Goal: Task Accomplishment & Management: Use online tool/utility

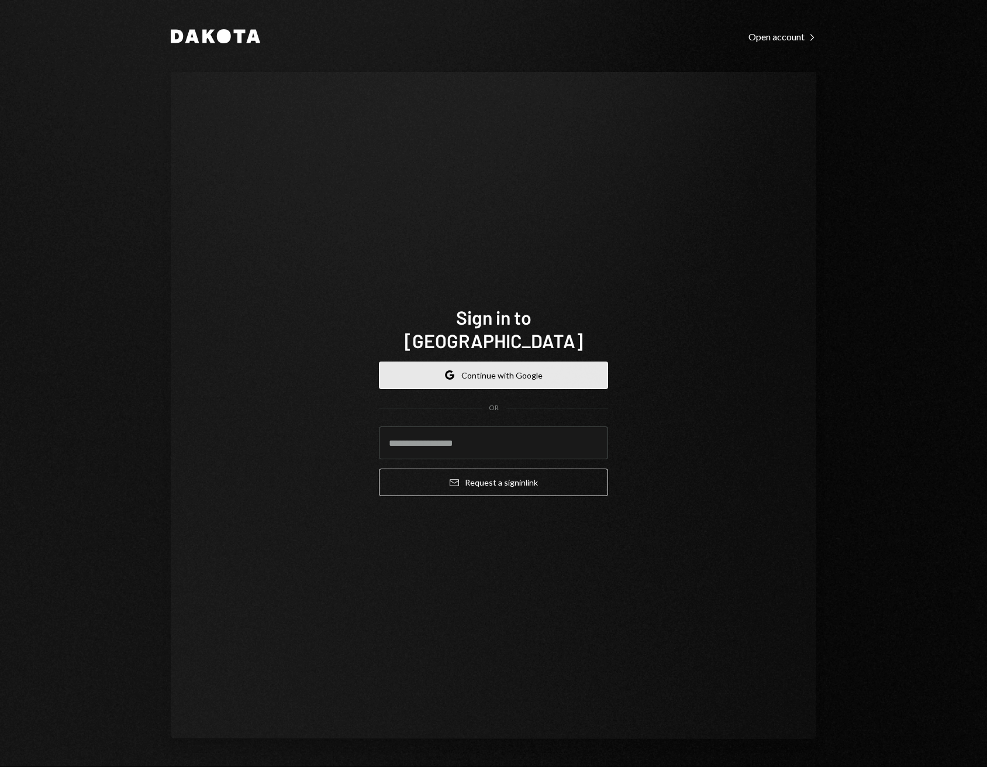
click at [472, 361] on button "Google Continue with Google" at bounding box center [493, 374] width 229 height 27
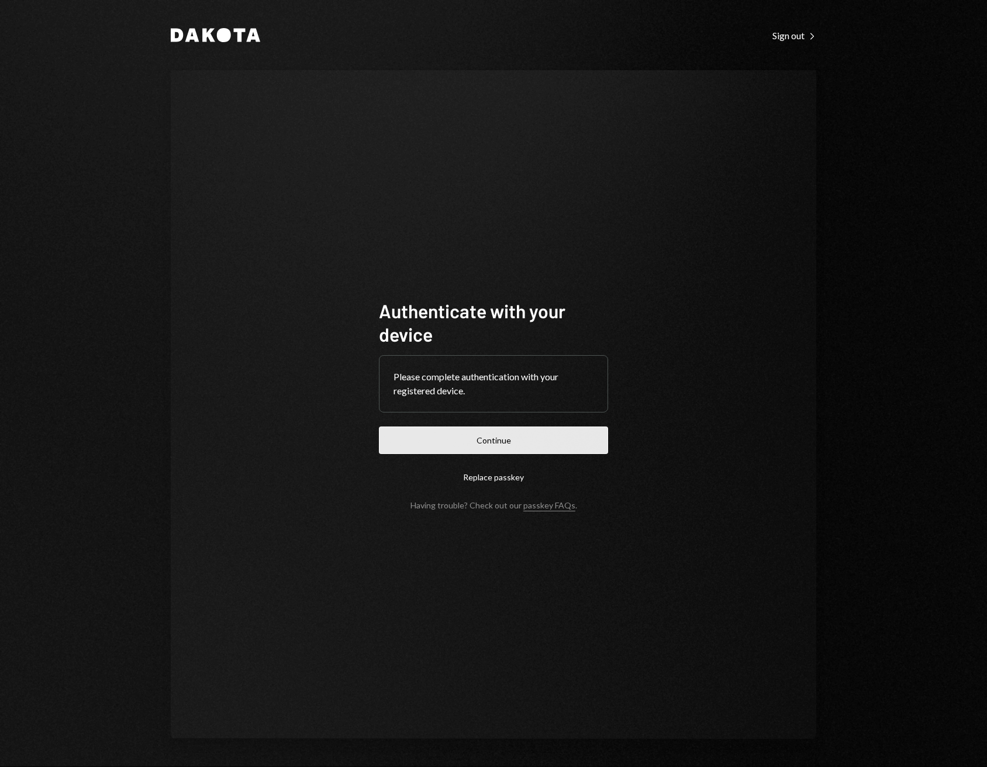
click at [486, 433] on button "Continue" at bounding box center [493, 439] width 229 height 27
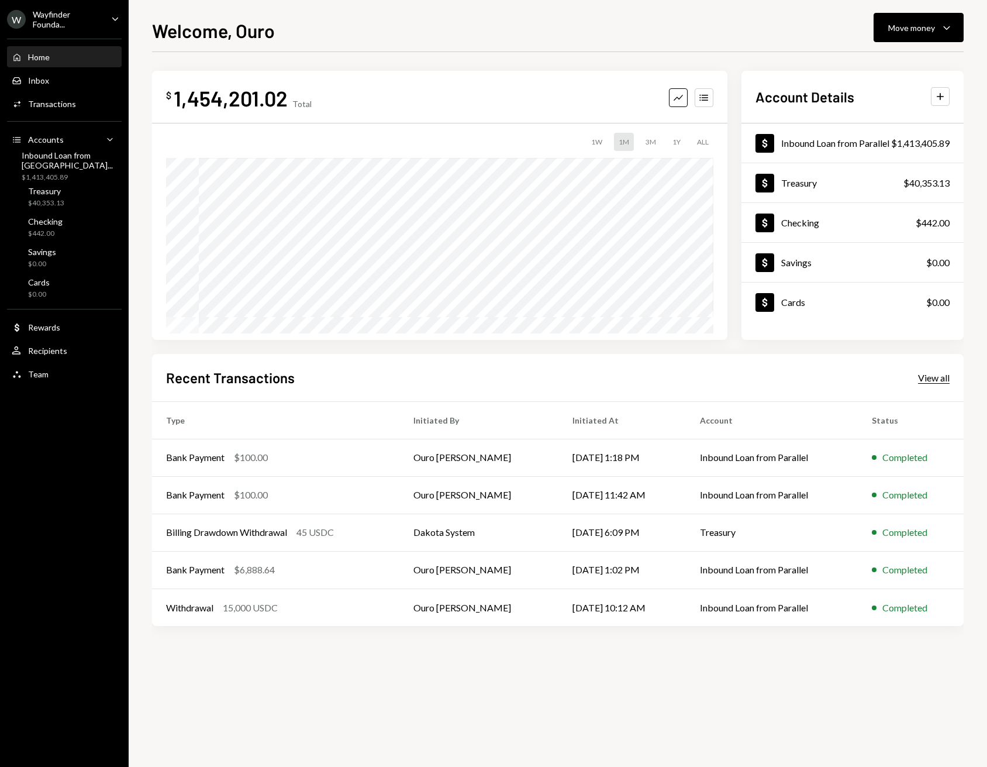
click at [925, 378] on div "View all" at bounding box center [934, 378] width 32 height 12
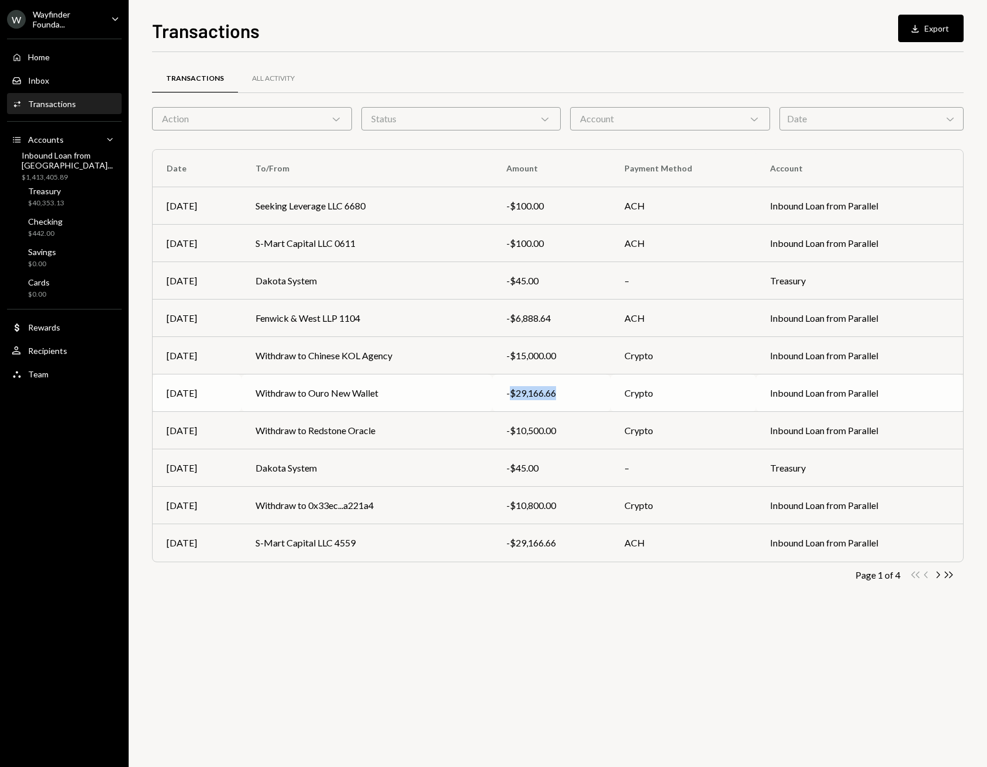
drag, startPoint x: 512, startPoint y: 396, endPoint x: 563, endPoint y: 399, distance: 51.0
click at [563, 399] on div "-$29,166.66" at bounding box center [551, 393] width 90 height 14
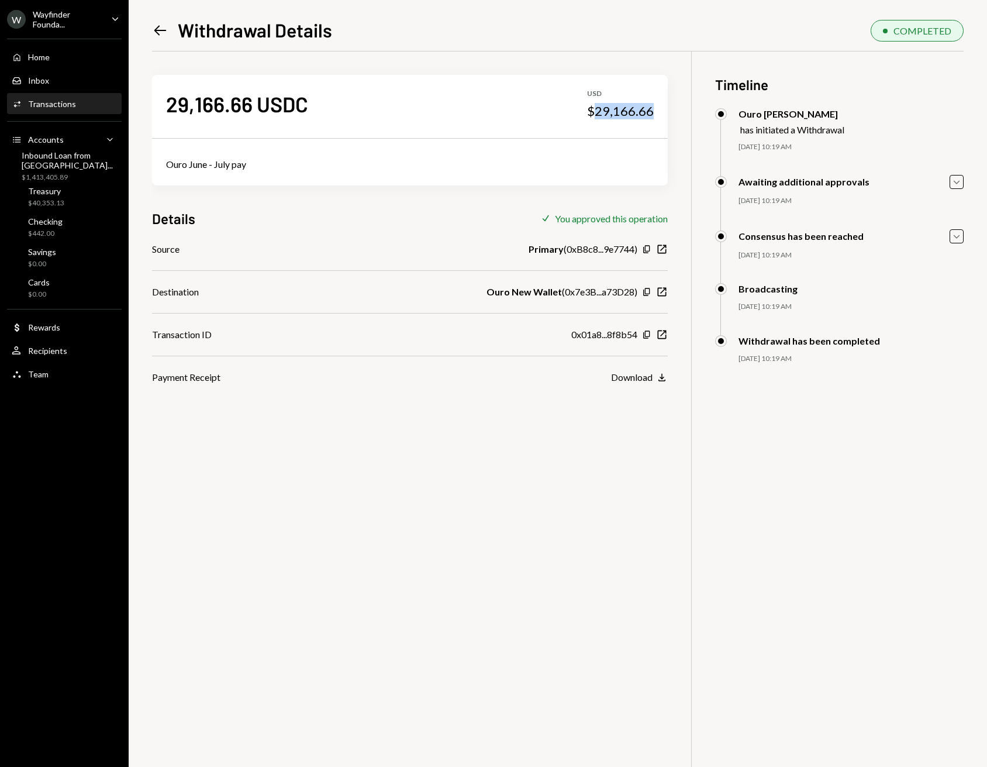
drag, startPoint x: 657, startPoint y: 115, endPoint x: 596, endPoint y: 119, distance: 60.9
click at [596, 119] on div "29,166.66 USDC USD $29,166.66" at bounding box center [410, 104] width 516 height 58
copy div "29,166.66"
click at [51, 172] on div "$1,413,405.89" at bounding box center [71, 177] width 98 height 10
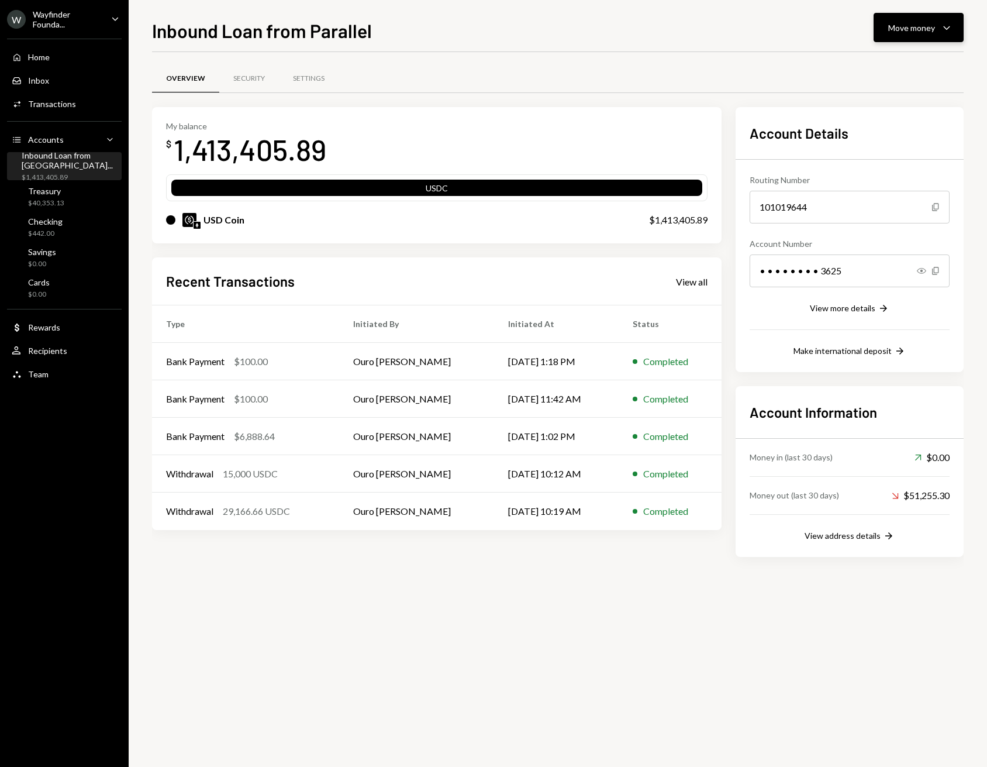
click at [910, 26] on div "Move money" at bounding box center [911, 28] width 47 height 12
click at [898, 70] on div "Withdraw Send" at bounding box center [900, 63] width 117 height 26
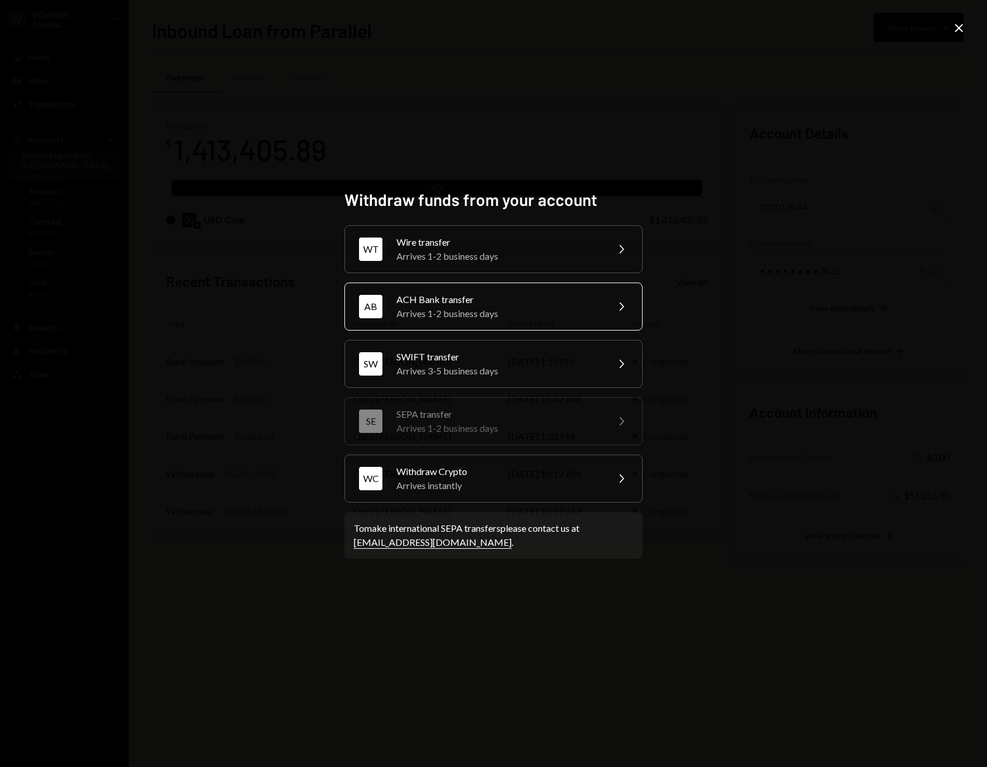
click at [456, 311] on div "Arrives 1-2 business days" at bounding box center [497, 313] width 203 height 14
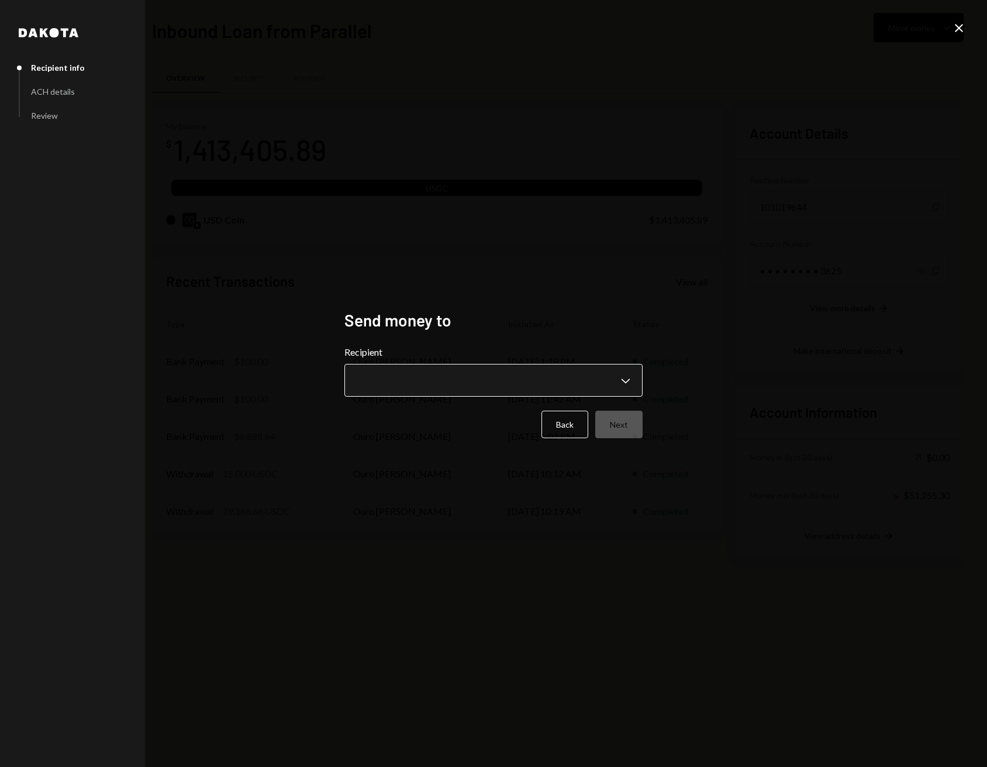
click at [422, 361] on div "**********" at bounding box center [493, 370] width 298 height 51
click at [425, 383] on body "W Wayfinder Founda... Caret Down Home Home Inbox Inbox Activities Transactions …" at bounding box center [493, 383] width 987 height 767
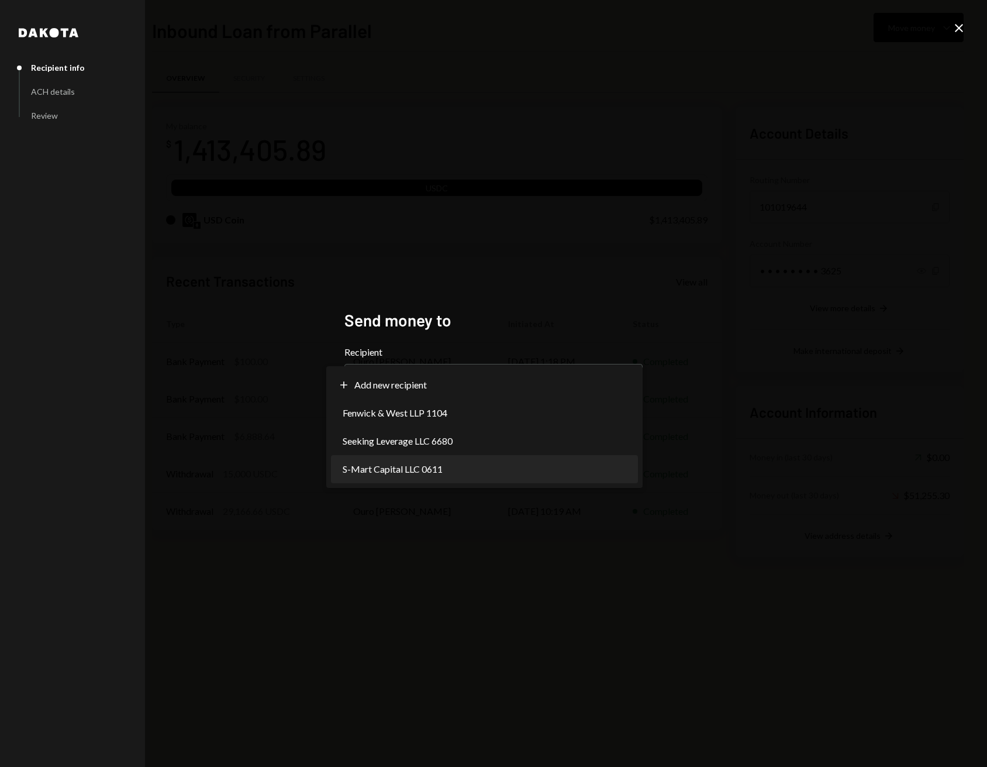
select select "**********"
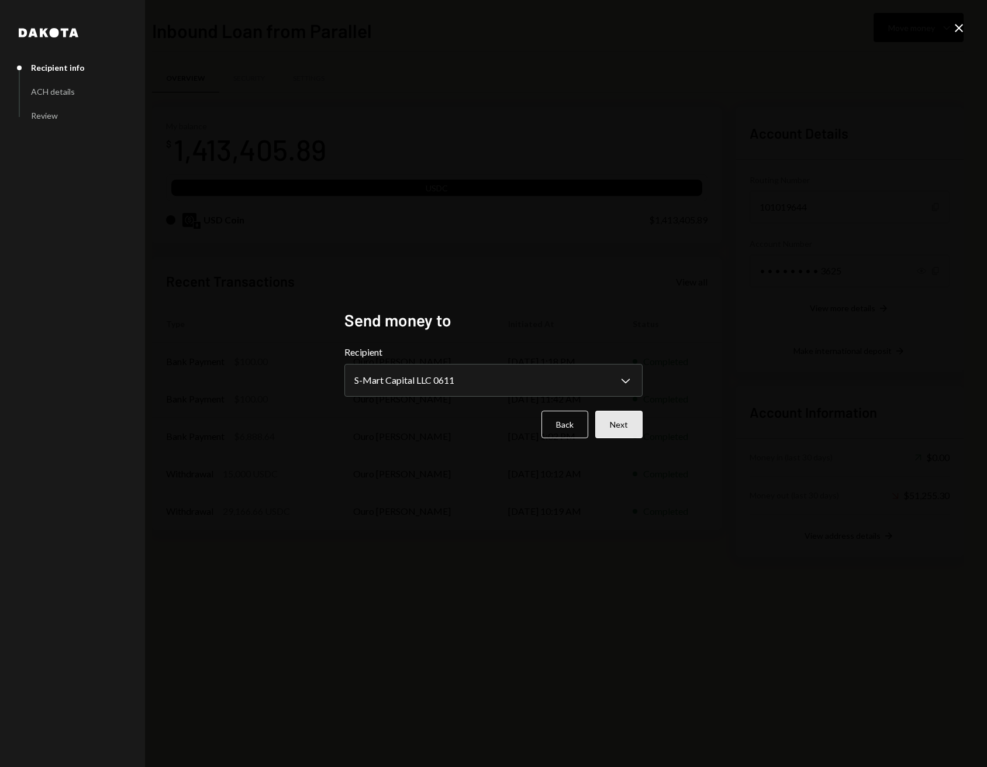
click at [626, 422] on button "Next" at bounding box center [618, 423] width 47 height 27
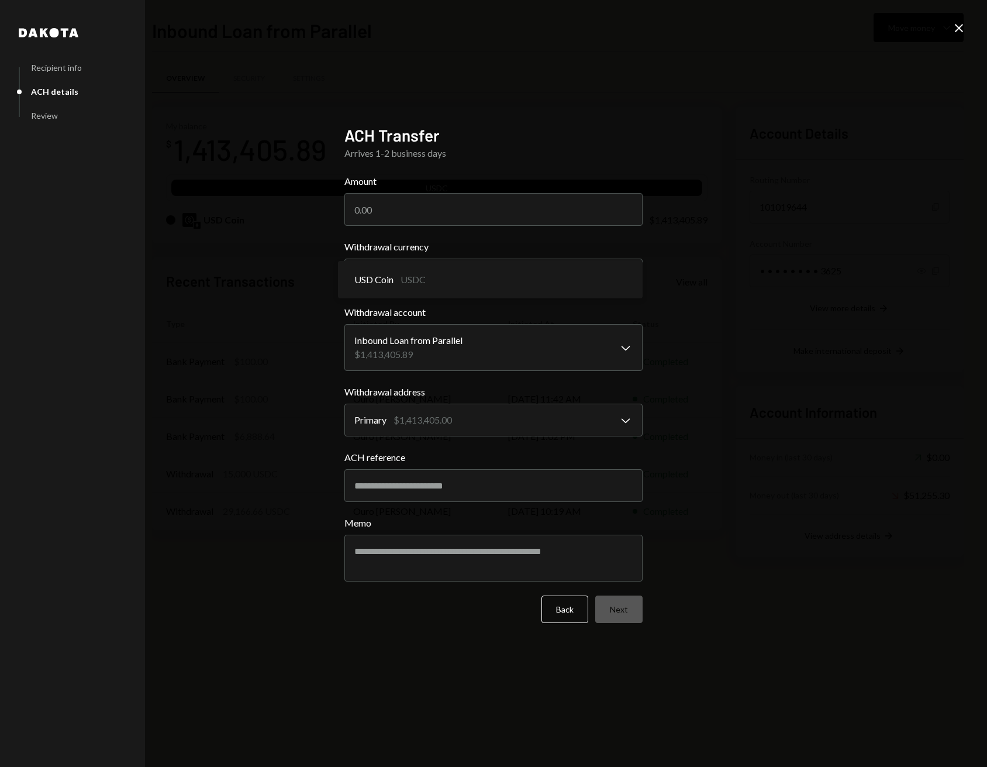
click at [427, 275] on body "W Wayfinder Founda... Caret Down Home Home Inbox Inbox Activities Transactions …" at bounding box center [493, 383] width 987 height 767
click at [417, 349] on body "W Wayfinder Founda... Caret Down Home Home Inbox Inbox Activities Transactions …" at bounding box center [493, 383] width 987 height 767
click at [456, 198] on input "Amount" at bounding box center [493, 209] width 298 height 33
click at [455, 204] on input "Amount" at bounding box center [493, 209] width 298 height 33
click at [453, 208] on input "Amount" at bounding box center [493, 209] width 298 height 33
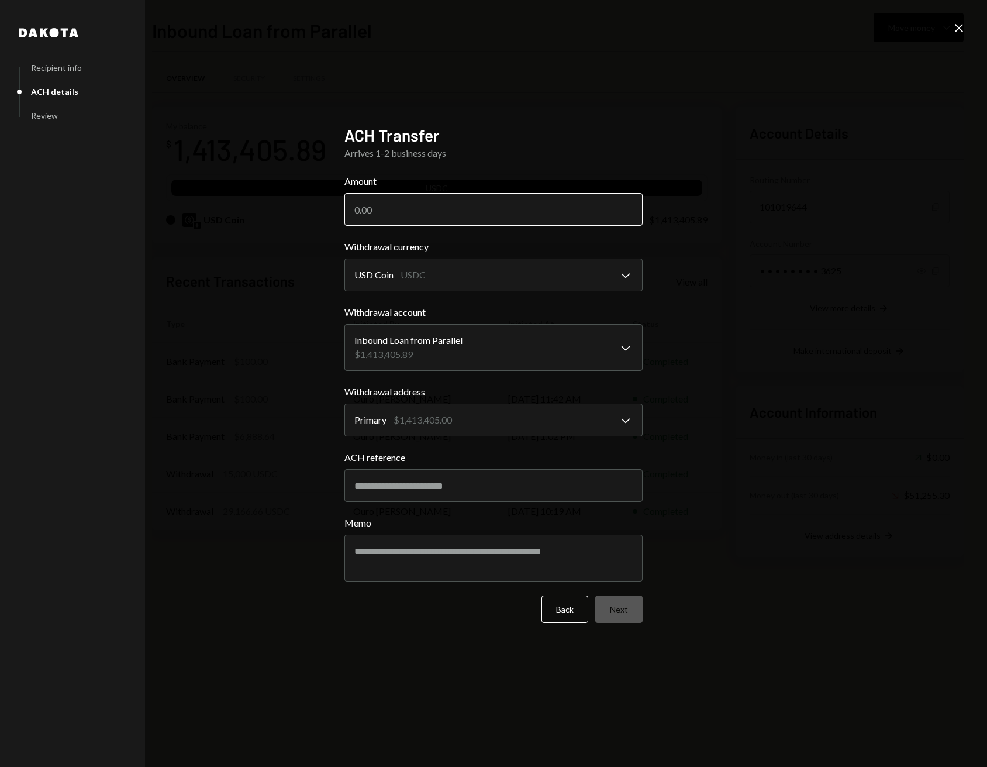
paste input "29166.66"
click at [378, 211] on input "29166.66" at bounding box center [493, 209] width 298 height 33
type input "29066.66"
click at [444, 283] on body "W Wayfinder Founda... Caret Down Home Home Inbox Inbox Activities Transactions …" at bounding box center [493, 383] width 987 height 767
click at [416, 491] on input "ACH reference" at bounding box center [493, 485] width 298 height 33
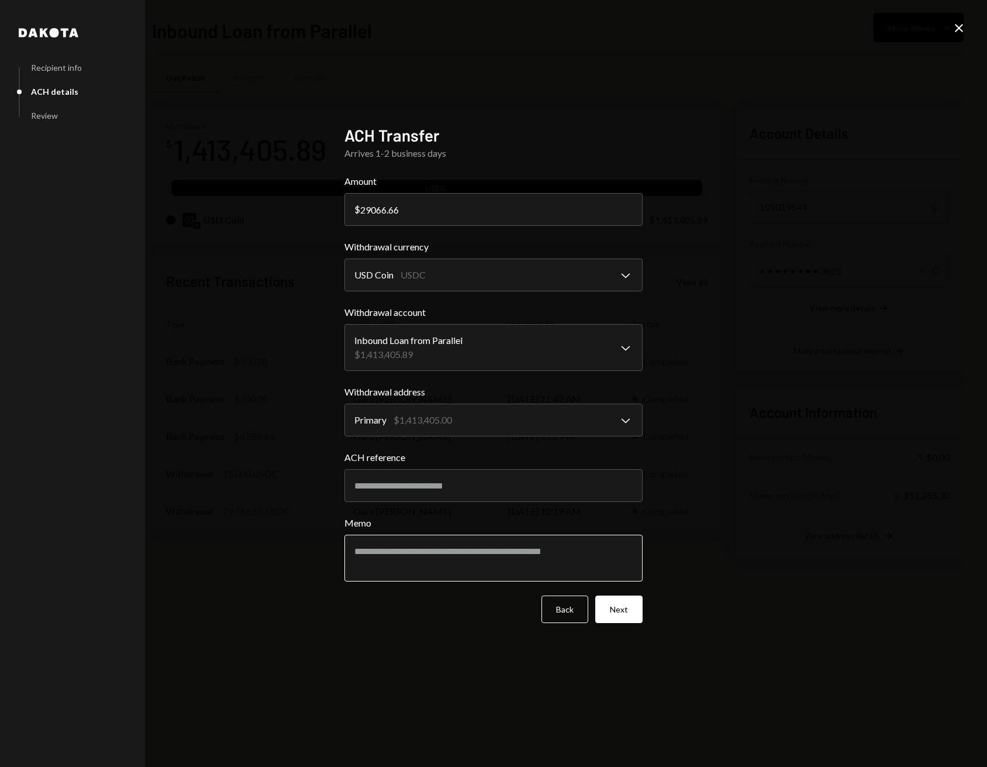
click at [392, 556] on textarea "Memo" at bounding box center [493, 557] width 298 height 47
type textarea "*"
type textarea "**********"
click at [627, 620] on button "Next" at bounding box center [618, 608] width 47 height 27
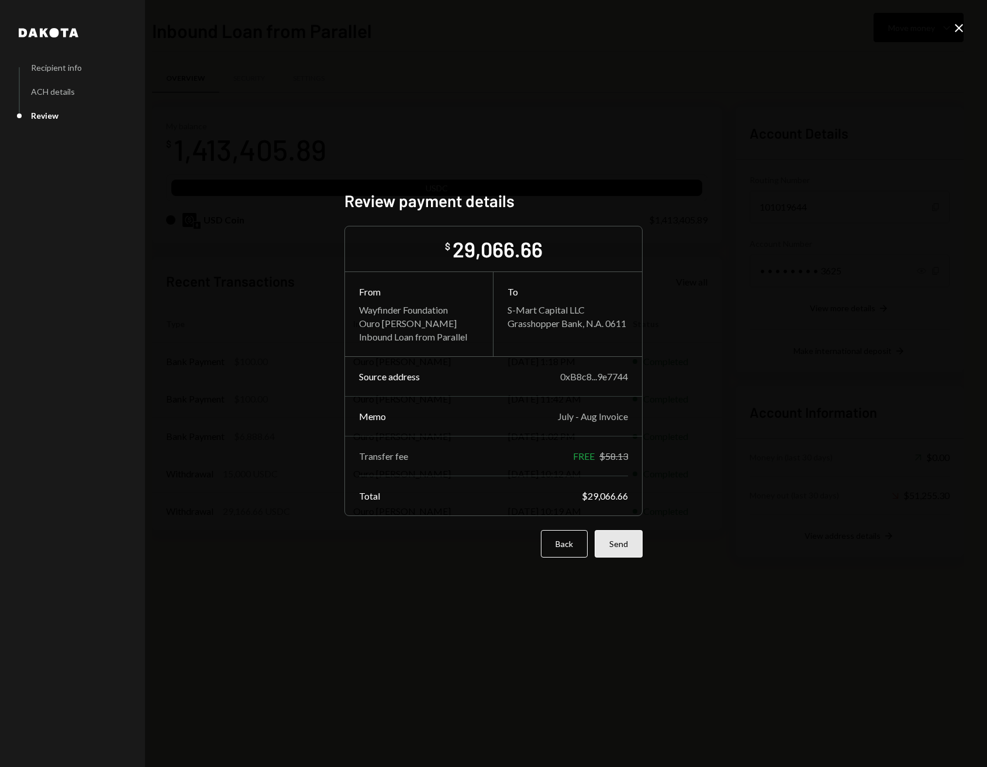
click at [621, 549] on button "Send" at bounding box center [619, 543] width 48 height 27
